Goal: Check status: Check status

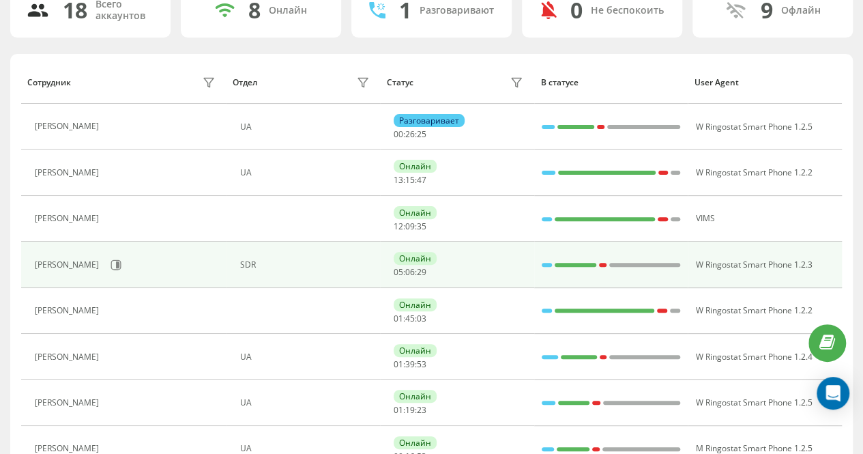
scroll to position [136, 0]
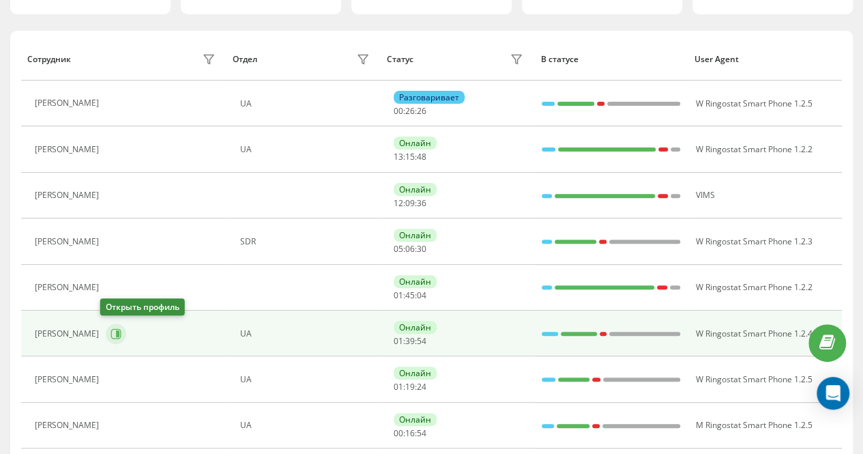
click at [116, 332] on icon at bounding box center [117, 333] width 3 height 7
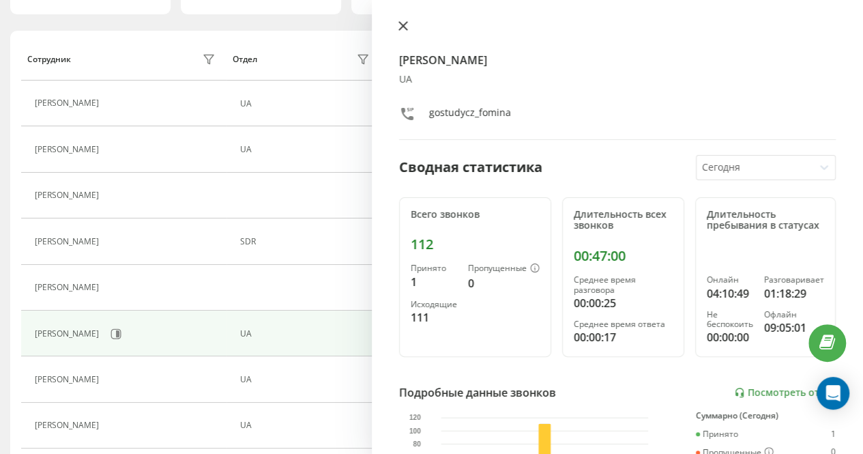
click at [400, 24] on icon at bounding box center [403, 26] width 8 height 8
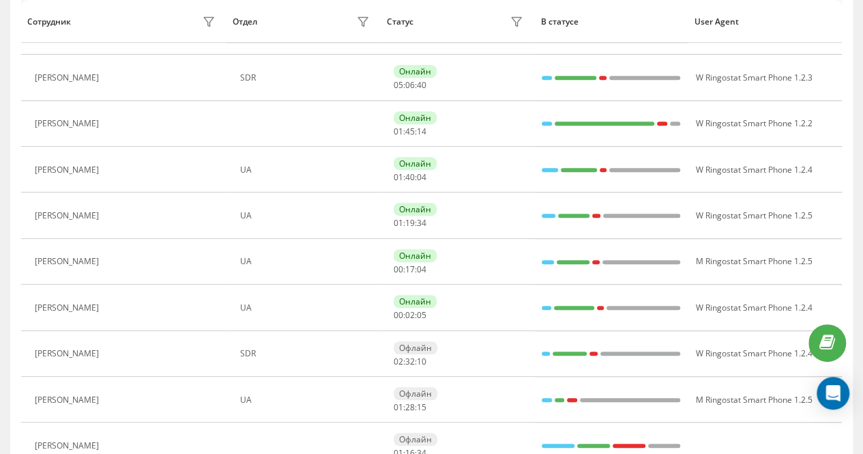
scroll to position [275, 0]
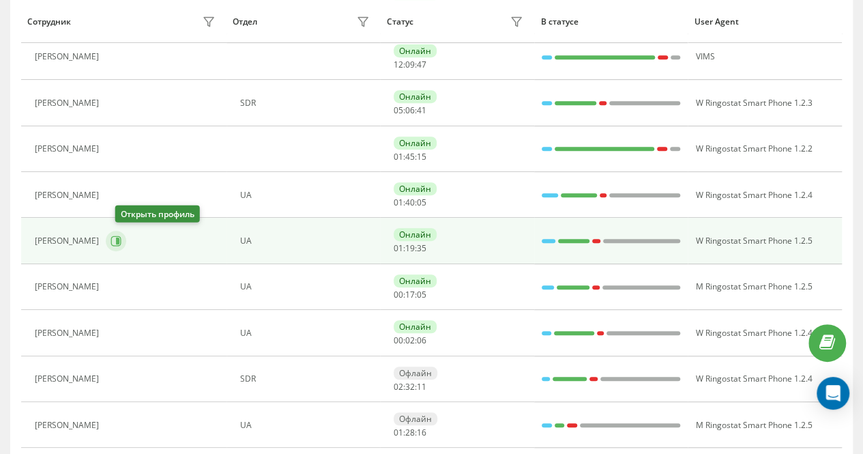
click at [119, 237] on icon at bounding box center [117, 240] width 3 height 7
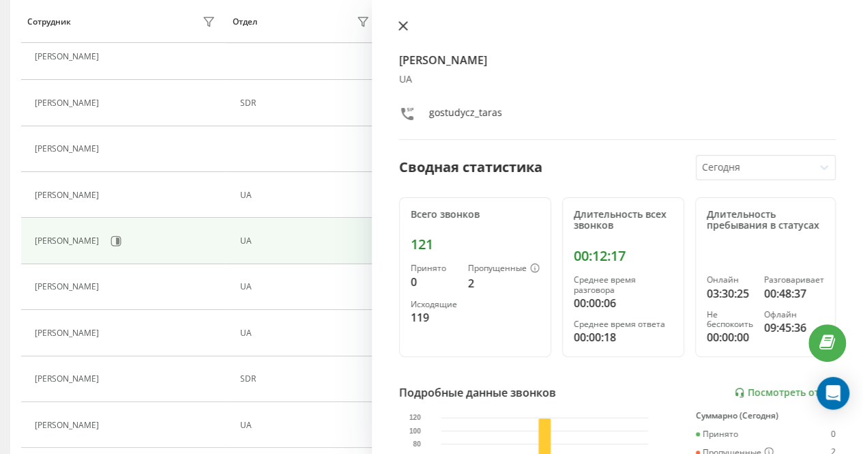
click at [405, 21] on icon at bounding box center [403, 26] width 10 height 10
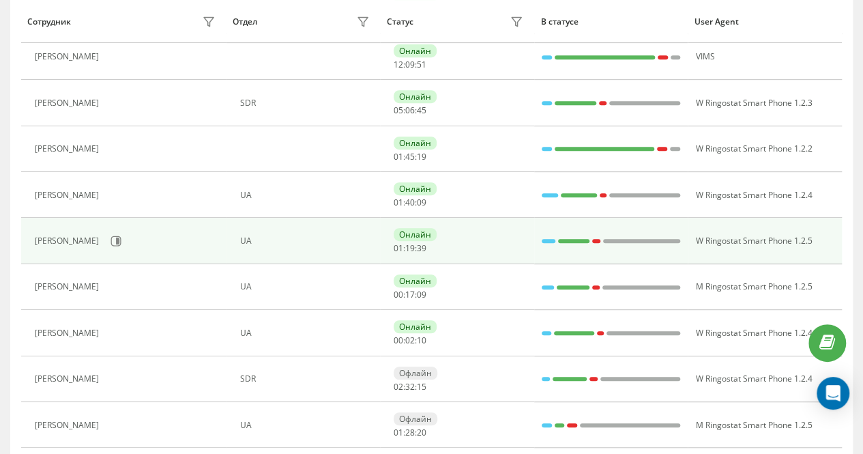
scroll to position [207, 0]
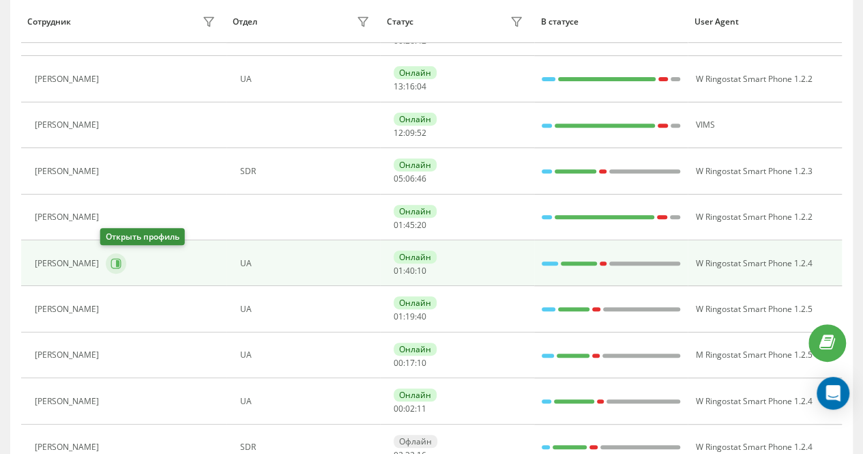
click at [110, 259] on icon at bounding box center [115, 263] width 11 height 11
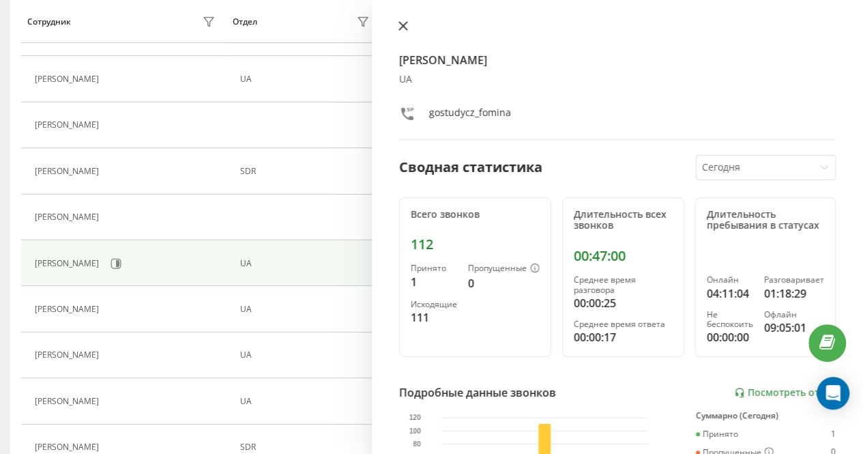
click at [401, 21] on icon at bounding box center [403, 26] width 10 height 10
